Goal: Find specific page/section

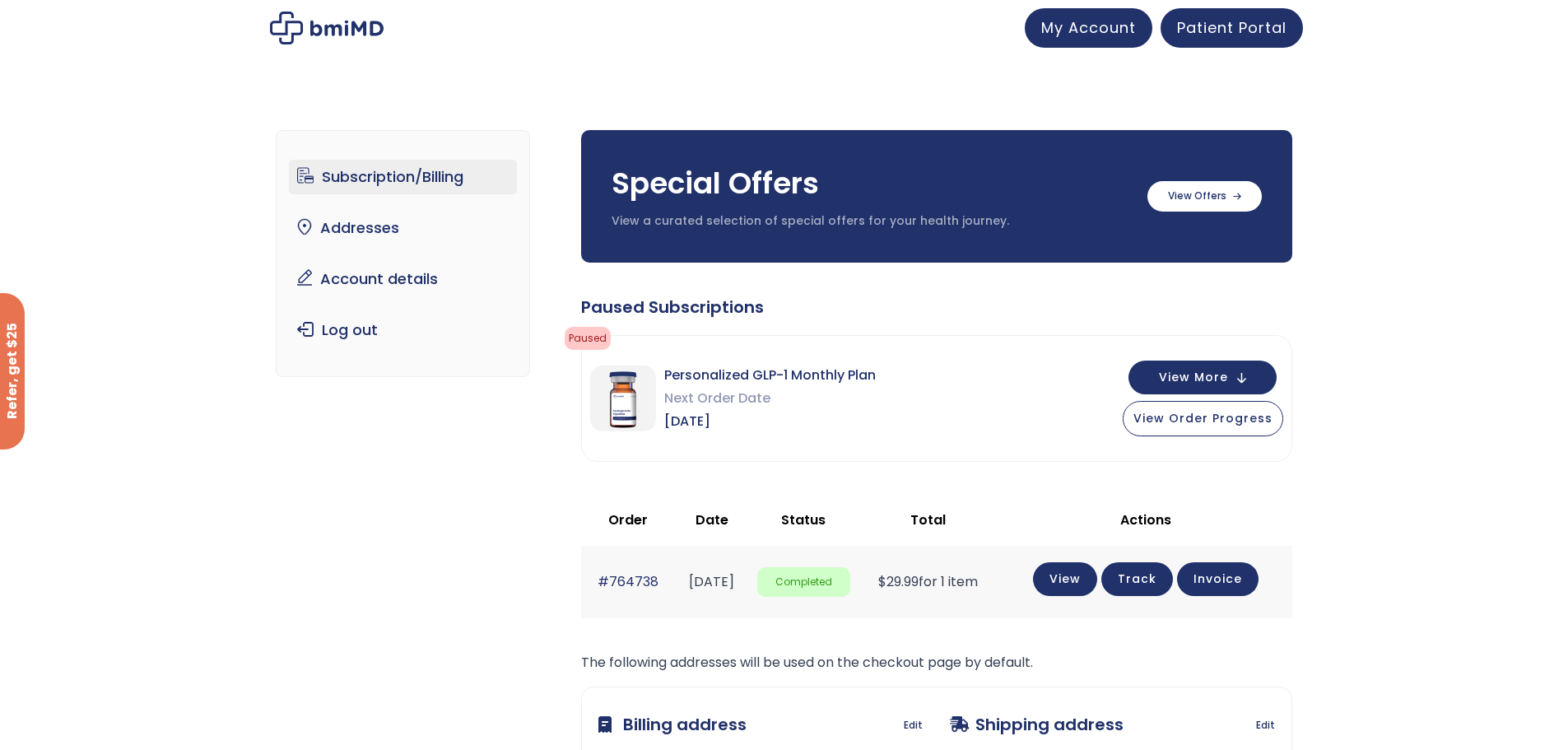
scroll to position [163, 0]
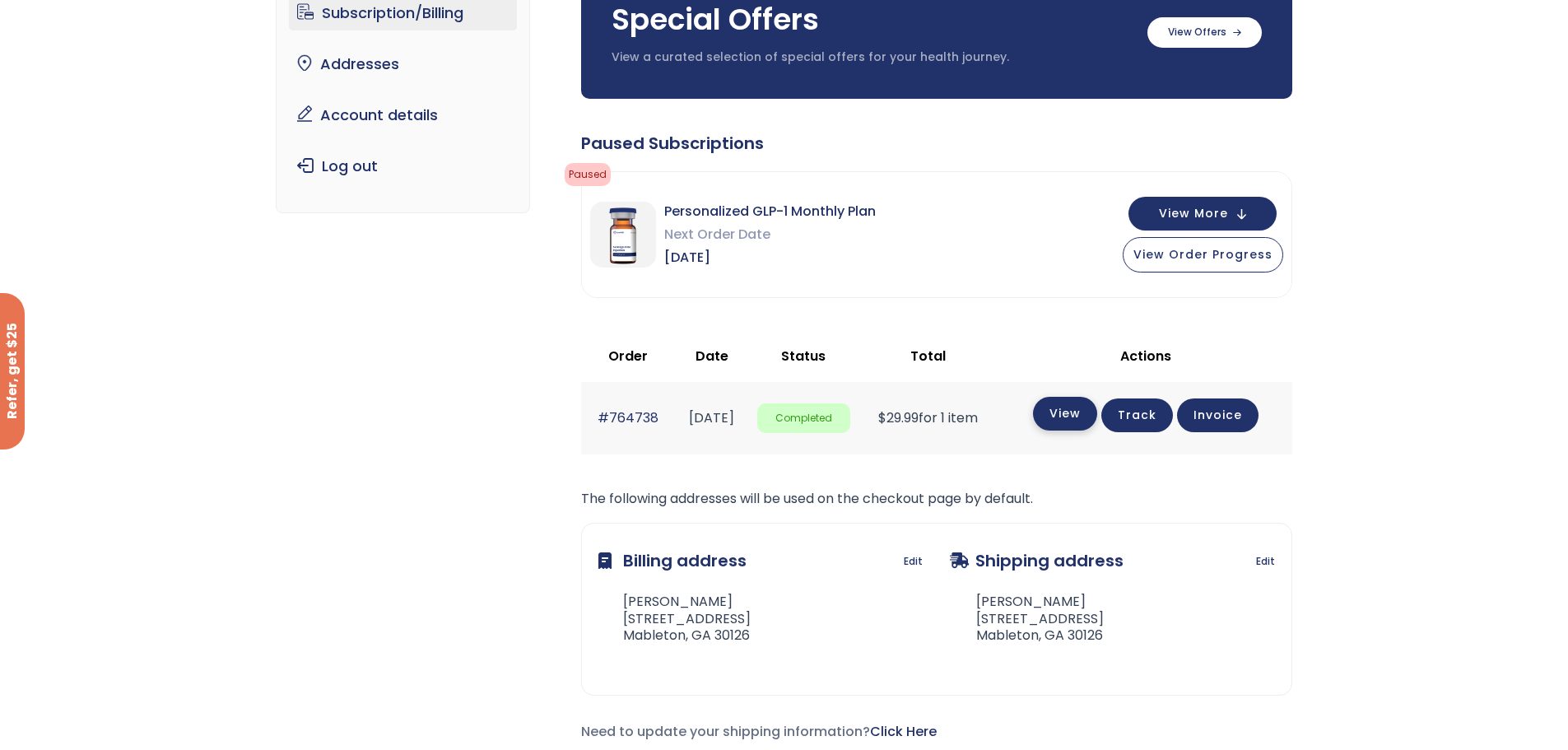
click at [1080, 416] on link "View" at bounding box center [1065, 413] width 65 height 34
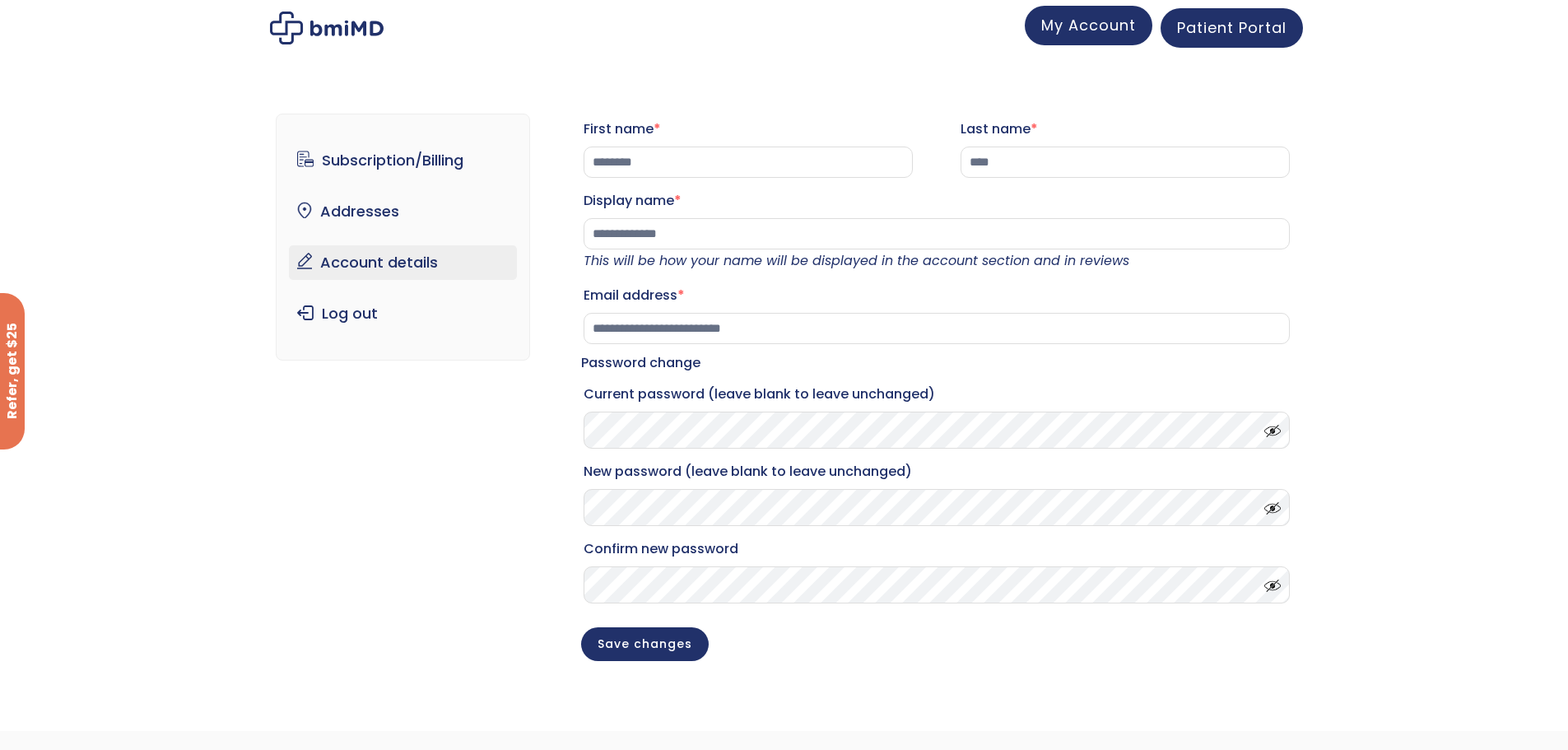
click at [1103, 15] on span "My Account" at bounding box center [1089, 26] width 95 height 21
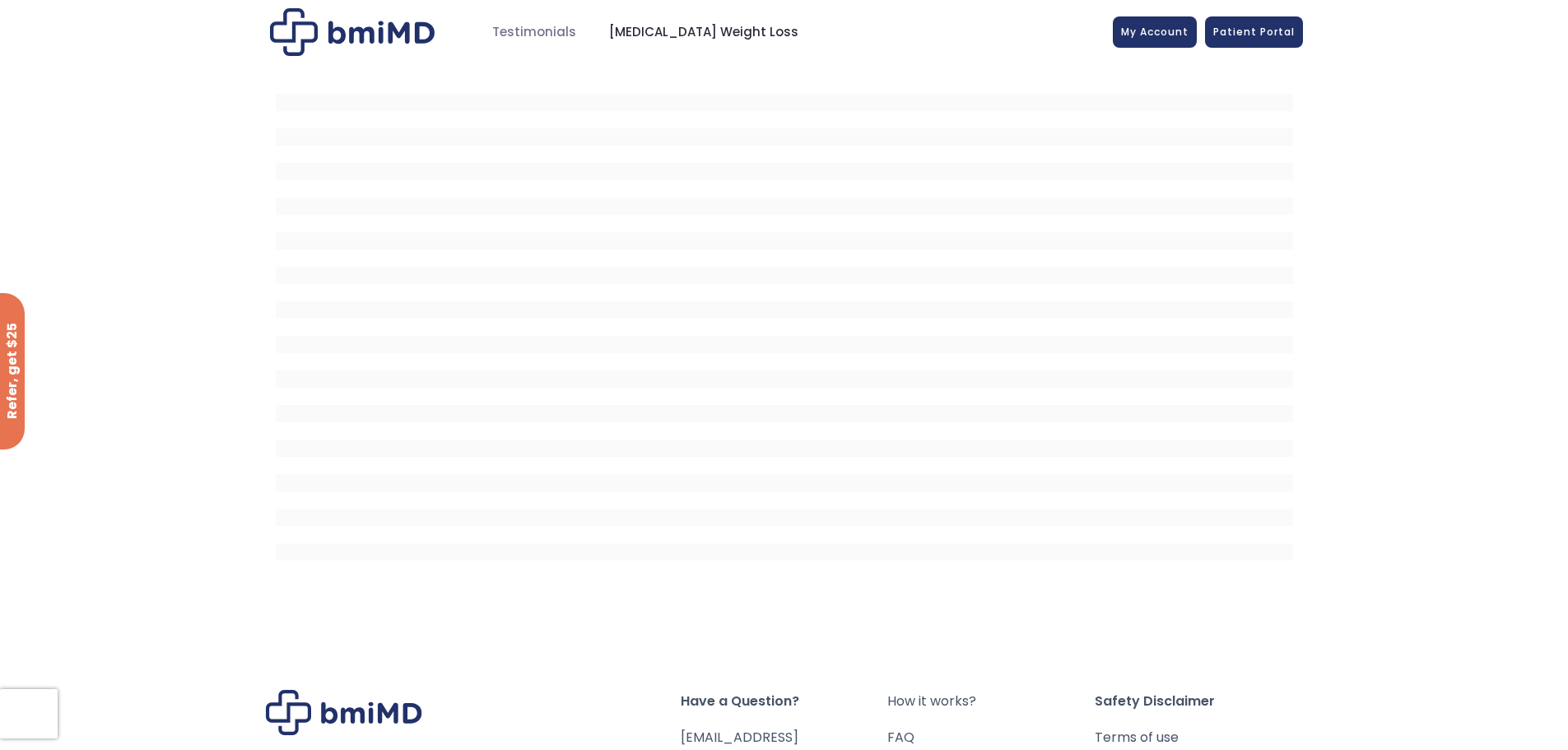
click at [660, 34] on span "[MEDICAL_DATA] Weight Loss" at bounding box center [703, 32] width 189 height 19
